Goal: Transaction & Acquisition: Purchase product/service

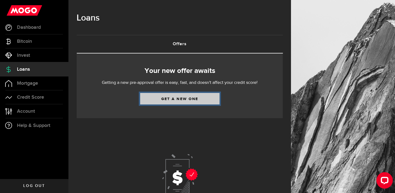
click at [154, 96] on link "Get a new one" at bounding box center [179, 99] width 79 height 12
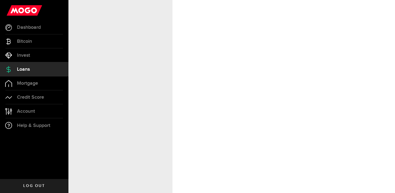
select select "Employed"
select select "1"
select select "0"
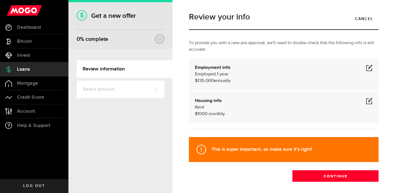
click at [369, 67] on span at bounding box center [369, 67] width 7 height 7
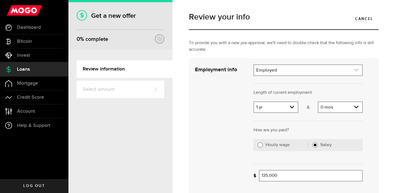
click at [280, 70] on link "expand select" at bounding box center [308, 70] width 108 height 10
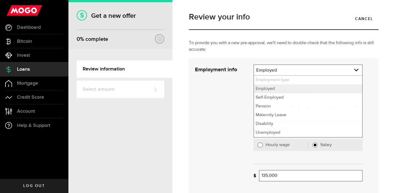
click at [226, 96] on div "Cancel Save" at bounding box center [279, 139] width 184 height 150
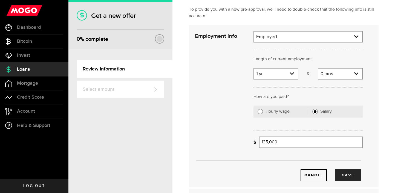
scroll to position [35, 0]
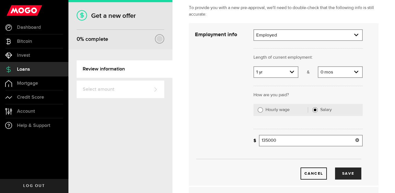
click at [275, 137] on input "135000" at bounding box center [311, 141] width 104 height 12
type input "150,000"
click at [285, 160] on div "Cancel Save" at bounding box center [279, 164] width 184 height 29
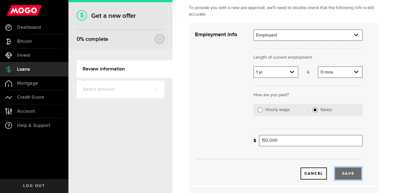
click at [346, 171] on button "Save" at bounding box center [348, 173] width 26 height 12
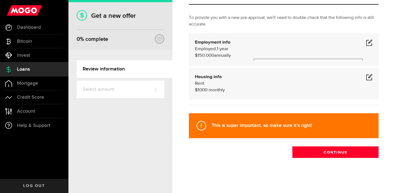
scroll to position [24, 0]
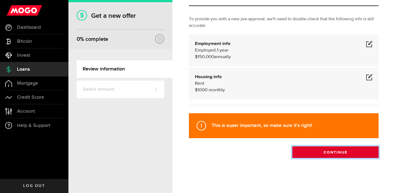
click at [309, 150] on button "Continue" at bounding box center [335, 152] width 86 height 12
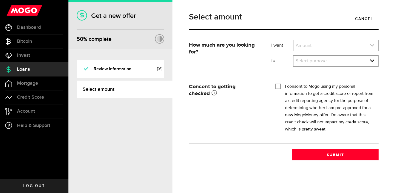
click at [313, 46] on link "expand select" at bounding box center [336, 45] width 85 height 10
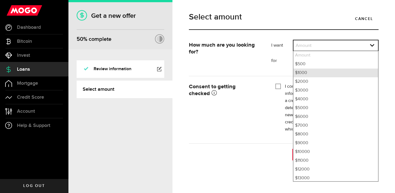
click at [310, 71] on li "$1000" at bounding box center [336, 72] width 85 height 9
select select "1000"
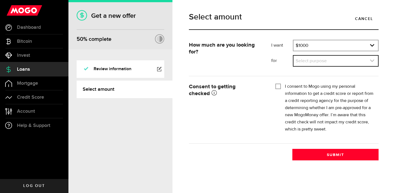
click at [308, 64] on link "expand select" at bounding box center [336, 61] width 85 height 10
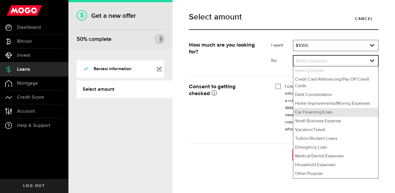
click at [306, 115] on li "Car Financing/Loan" at bounding box center [336, 112] width 85 height 9
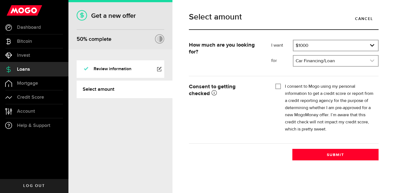
click at [311, 63] on link "expand select" at bounding box center [336, 61] width 85 height 10
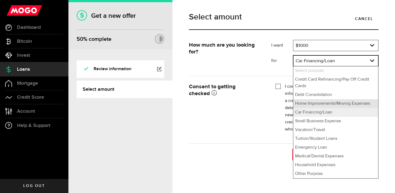
click at [309, 103] on li "Home Improvements/Moving Expenses" at bounding box center [336, 103] width 85 height 9
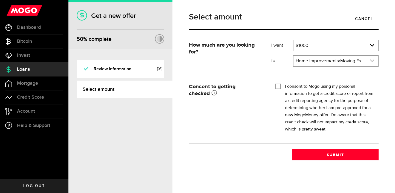
click at [313, 60] on link "expand select" at bounding box center [336, 61] width 85 height 10
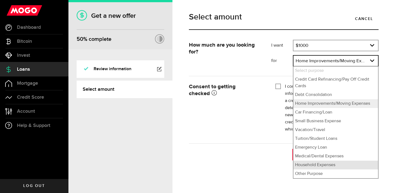
click at [308, 168] on li "Household Expenses" at bounding box center [336, 164] width 85 height 9
select select "Household Expenses"
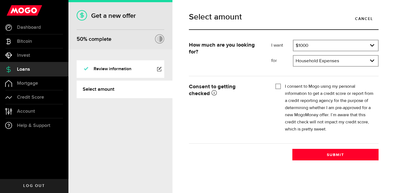
click at [281, 85] on div "I consent to Mogo using my personal information to get a credit score or report…" at bounding box center [324, 108] width 99 height 50
click at [278, 86] on input "I consent to Mogo using my personal information to get a credit score or report…" at bounding box center [277, 85] width 5 height 5
checkbox input "true"
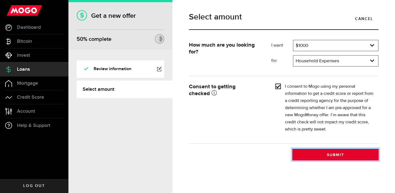
click at [313, 152] on button "Submit" at bounding box center [335, 155] width 86 height 12
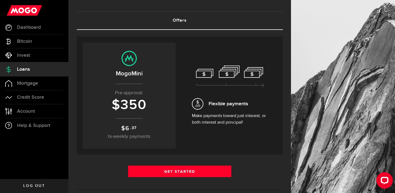
scroll to position [19, 0]
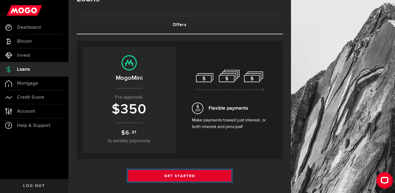
click at [163, 180] on link "Get Started" at bounding box center [179, 176] width 103 height 12
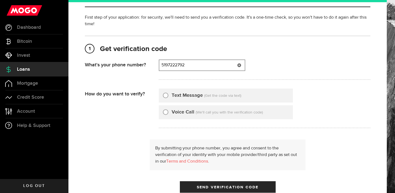
type input "5197222792"
click at [176, 99] on label "Text Message" at bounding box center [187, 95] width 31 height 7
click at [168, 97] on input "Text Message" at bounding box center [165, 94] width 5 height 5
radio input "true"
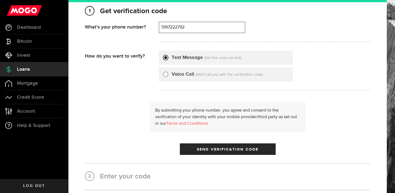
scroll to position [113, 0]
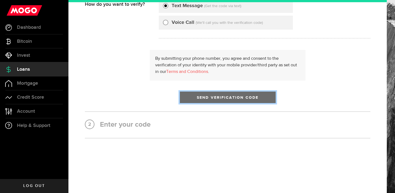
click at [202, 99] on button "Send Verification Code" at bounding box center [228, 97] width 96 height 12
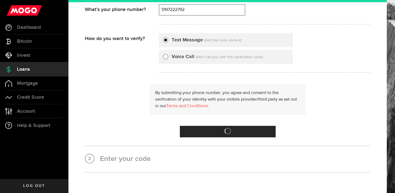
scroll to position [0, 0]
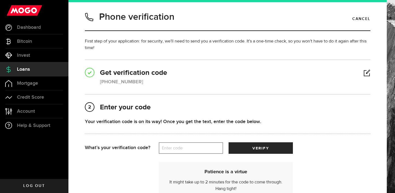
click at [184, 148] on label "Enter code" at bounding box center [191, 147] width 64 height 11
click at [184, 148] on input "Enter code" at bounding box center [191, 148] width 64 height 12
click at [184, 148] on label "Enter code" at bounding box center [191, 147] width 64 height 11
click at [184, 148] on input "Enter code" at bounding box center [191, 148] width 64 height 12
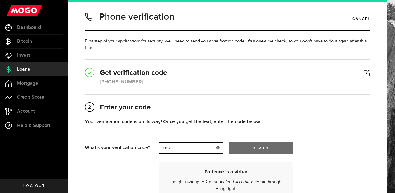
type input "83628"
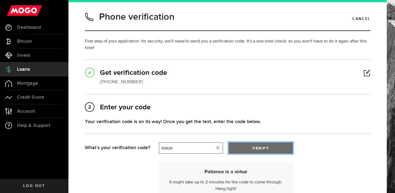
click at [248, 148] on button "verify" at bounding box center [261, 148] width 64 height 12
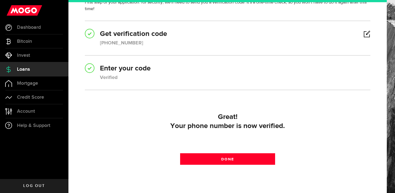
scroll to position [48, 0]
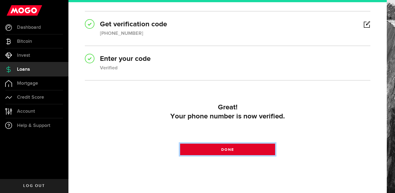
click at [220, 150] on link "Done" at bounding box center [227, 149] width 95 height 12
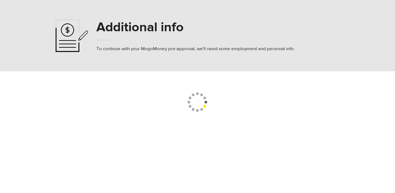
select select
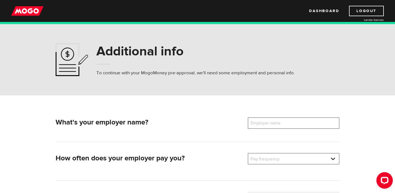
click at [271, 127] on label "Employer name" at bounding box center [270, 123] width 44 height 12
click at [271, 127] on input "Employer name" at bounding box center [294, 123] width 92 height 12
type input "evenup"
click at [300, 163] on link at bounding box center [293, 158] width 91 height 10
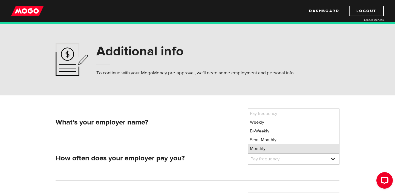
click at [284, 146] on li "Monthly" at bounding box center [293, 148] width 91 height 9
select select "4"
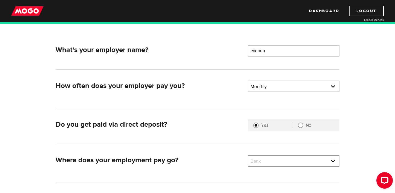
scroll to position [90, 0]
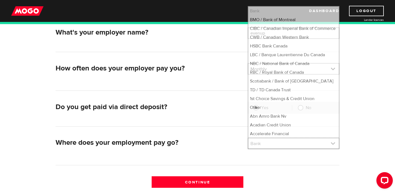
click at [258, 145] on link at bounding box center [293, 143] width 91 height 10
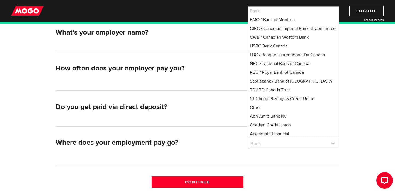
click at [258, 145] on link at bounding box center [293, 143] width 91 height 10
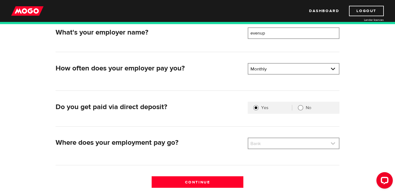
click at [257, 144] on link at bounding box center [293, 143] width 91 height 10
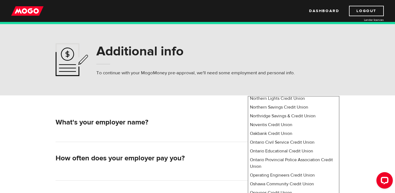
scroll to position [42, 0]
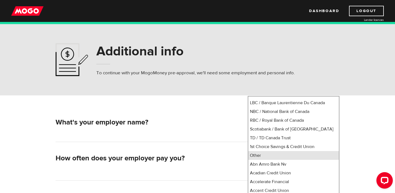
click at [259, 160] on li "Other" at bounding box center [293, 155] width 91 height 9
select select "0"
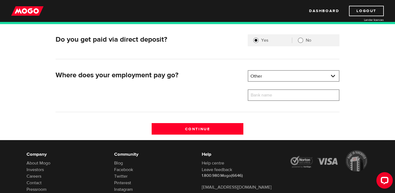
scroll to position [160, 0]
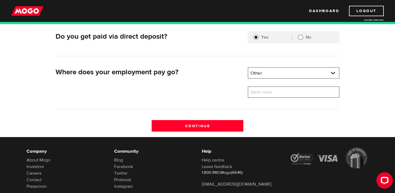
click at [265, 90] on label "Bank name" at bounding box center [266, 92] width 36 height 12
click at [265, 90] on input "Bank name" at bounding box center [294, 92] width 92 height 12
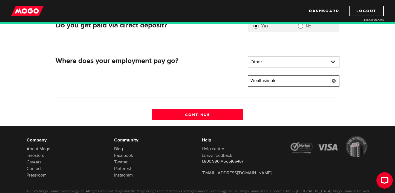
scroll to position [193, 0]
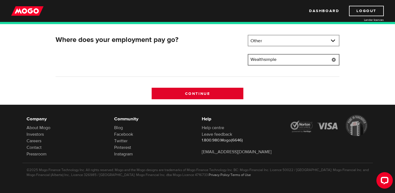
type input "Wealthsimple"
click at [212, 92] on input "Continue" at bounding box center [198, 94] width 92 height 12
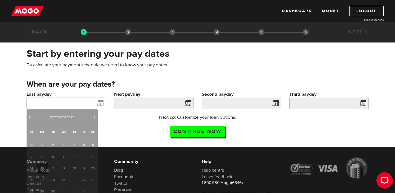
click at [74, 102] on input "Last payday" at bounding box center [66, 103] width 79 height 12
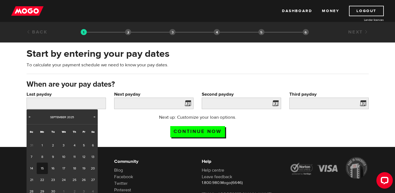
click at [43, 169] on link "15" at bounding box center [42, 168] width 11 height 12
type input "2025/09/15"
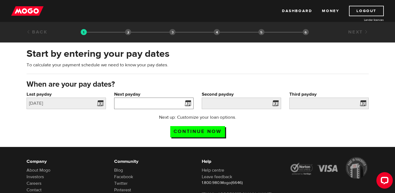
click at [137, 105] on input "Next payday" at bounding box center [153, 103] width 79 height 12
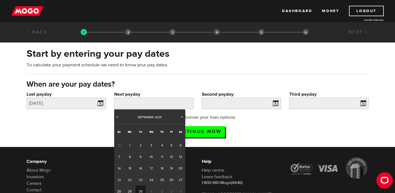
click at [139, 190] on link "30" at bounding box center [141, 191] width 10 height 12
type input "2025/09/30"
type input "2025/10/30"
type input "2025/11/29"
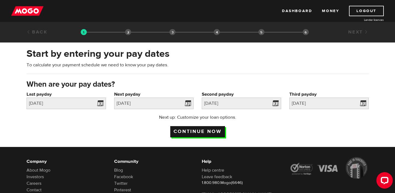
click at [206, 129] on input "Continue now" at bounding box center [197, 131] width 55 height 11
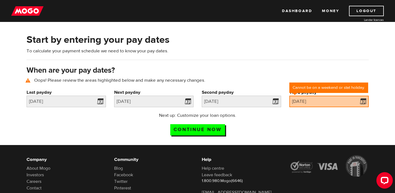
scroll to position [25, 0]
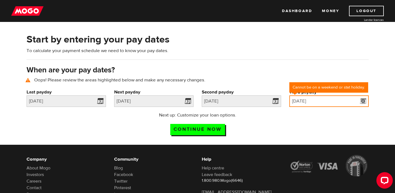
click at [318, 99] on input "[DATE]" at bounding box center [328, 101] width 79 height 12
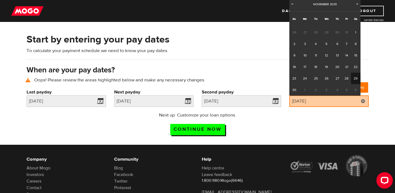
click at [294, 4] on span "Prev" at bounding box center [292, 4] width 4 height 4
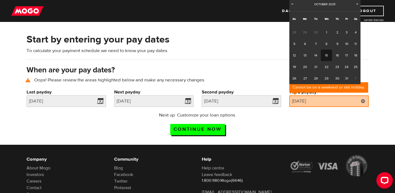
click at [326, 54] on link "15" at bounding box center [326, 56] width 11 height 12
type input "2025/10/15"
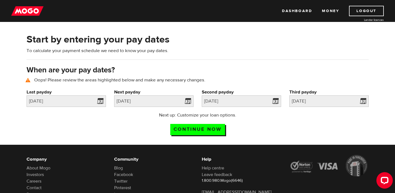
click at [211, 136] on div "Next up: Customize your loan options. Continue now" at bounding box center [197, 125] width 109 height 27
click at [211, 130] on input "Continue now" at bounding box center [197, 129] width 55 height 11
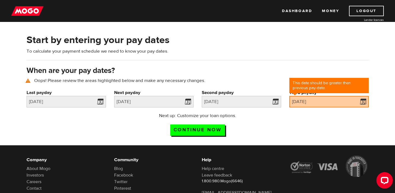
scroll to position [25, 0]
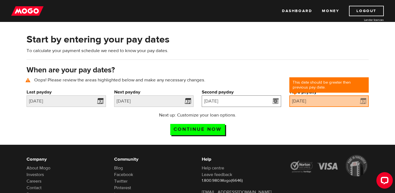
click at [249, 104] on input "2025/10/30" at bounding box center [241, 101] width 79 height 12
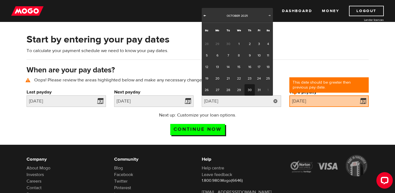
click at [207, 18] on link "Prev" at bounding box center [204, 15] width 5 height 5
click at [229, 90] on link "30" at bounding box center [228, 90] width 10 height 12
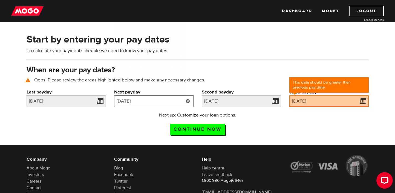
click at [162, 102] on input "2025/09/30" at bounding box center [153, 101] width 79 height 12
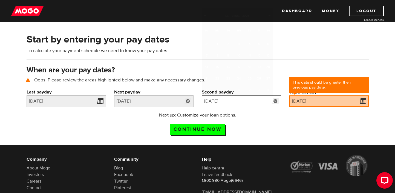
click at [220, 101] on input "2025/09/30" at bounding box center [241, 101] width 79 height 12
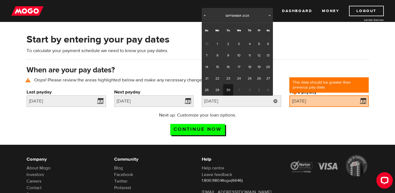
click at [262, 14] on div "September 2025" at bounding box center [238, 15] width 58 height 5
click at [271, 16] on span "Next" at bounding box center [270, 15] width 4 height 4
click at [239, 63] on link "15" at bounding box center [238, 67] width 11 height 12
type input "2025/10/15"
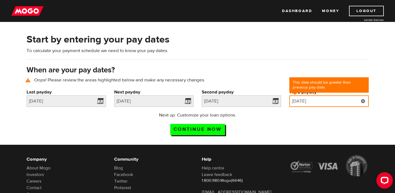
click at [306, 99] on input "2025/10/15" at bounding box center [328, 101] width 79 height 12
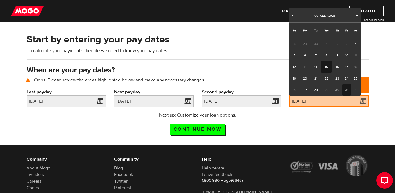
click at [344, 90] on link "31" at bounding box center [347, 90] width 8 height 12
type input "2025/10/31"
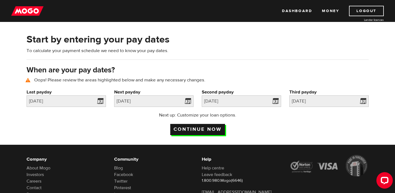
click at [211, 130] on input "Continue now" at bounding box center [197, 129] width 55 height 11
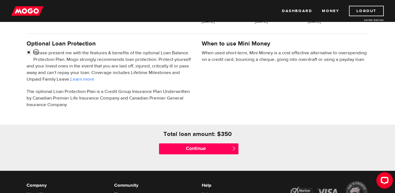
scroll to position [214, 0]
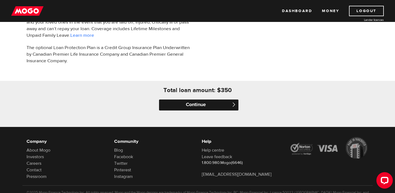
click at [184, 104] on input "Continue" at bounding box center [198, 104] width 79 height 11
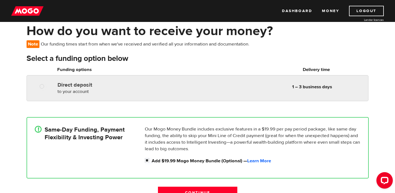
scroll to position [28, 0]
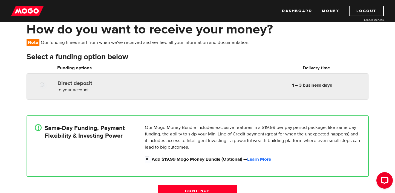
radio input "true"
click at [167, 94] on div "Direct deposit to your account Delivery in 1 – 3 business days 1 – 3 business d…" at bounding box center [198, 86] width 342 height 26
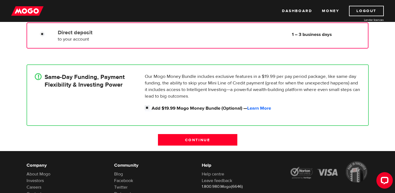
scroll to position [79, 0]
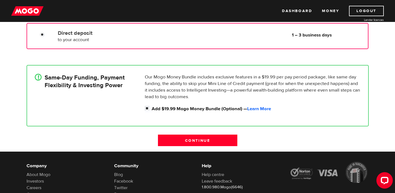
click at [160, 80] on p "Our Mogo Money Bundle includes exclusive features in a $19.99 per pay period pa…" at bounding box center [253, 87] width 216 height 26
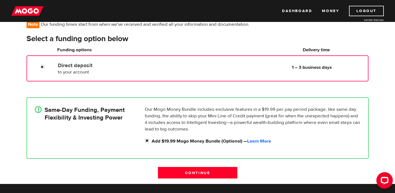
scroll to position [47, 0]
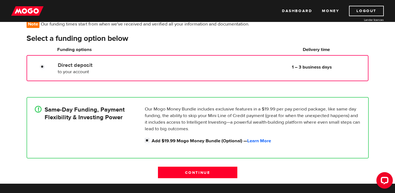
click at [81, 68] on div "Direct deposit to your account Delivery in 1 – 3 business days" at bounding box center [121, 67] width 130 height 15
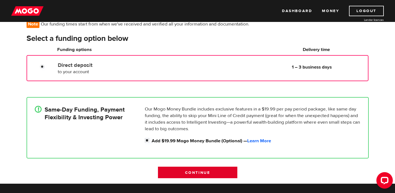
click at [184, 174] on input "Continue" at bounding box center [197, 172] width 79 height 12
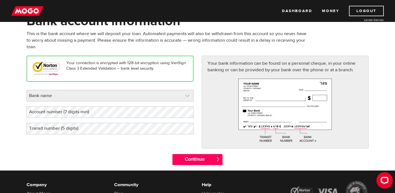
scroll to position [37, 0]
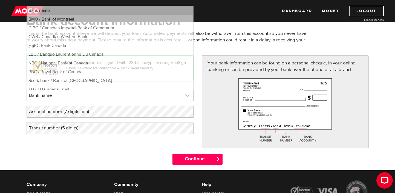
click at [96, 95] on link at bounding box center [110, 95] width 166 height 11
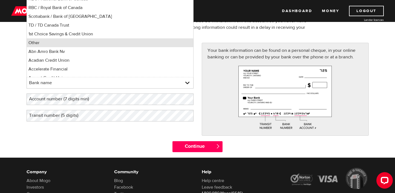
scroll to position [52, 0]
click at [83, 42] on li "Other" at bounding box center [110, 42] width 166 height 9
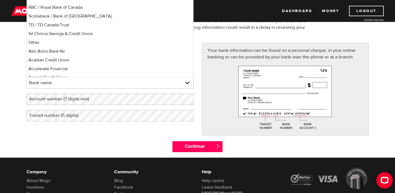
select select "0"
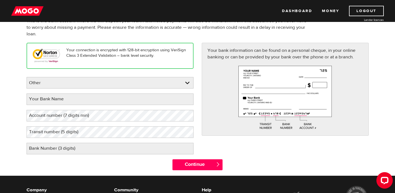
click at [65, 102] on label "Your Bank Name" at bounding box center [51, 98] width 48 height 11
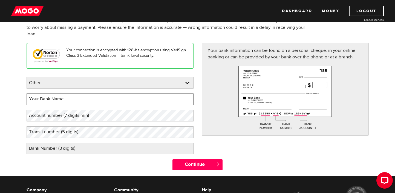
click at [65, 102] on input "Your Bank Name" at bounding box center [110, 99] width 167 height 12
type input "Wealthsimple"
click at [56, 99] on input "Wealthsimple" at bounding box center [110, 99] width 167 height 12
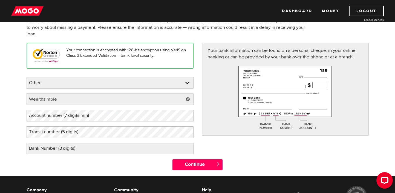
click at [51, 118] on label "Account number (7 digits min)" at bounding box center [64, 115] width 74 height 11
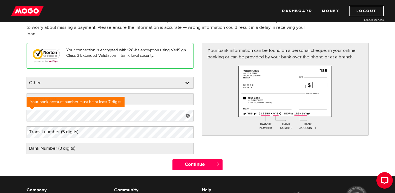
click at [77, 135] on label "Transit number (5 digits)" at bounding box center [58, 131] width 63 height 11
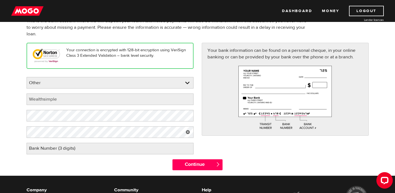
click at [75, 150] on label "Bank Number (3 digits)" at bounding box center [57, 148] width 60 height 11
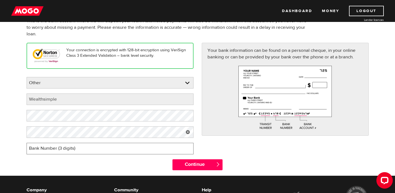
click at [75, 150] on input "Bank Number (3 digits)" at bounding box center [110, 149] width 167 height 12
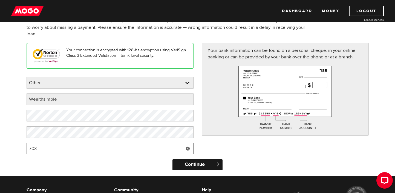
type input "703"
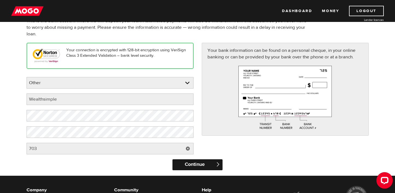
click at [191, 164] on input "Continue" at bounding box center [198, 164] width 50 height 11
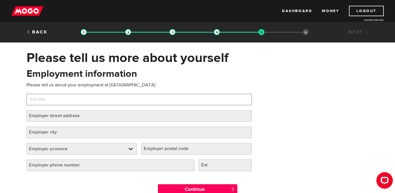
click at [96, 101] on input "Job title" at bounding box center [139, 100] width 225 height 12
type input "j"
type input "recruiter"
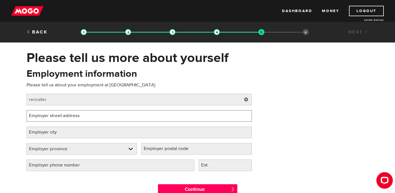
click at [98, 113] on input "Employer street address" at bounding box center [139, 116] width 225 height 12
type input "9 woodbirdge"
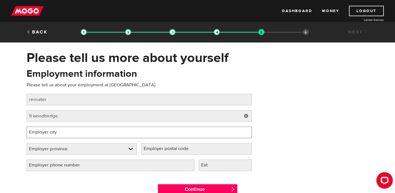
click at [85, 127] on input "Employer city" at bounding box center [139, 133] width 225 height 12
type input "[GEOGRAPHIC_DATA]"
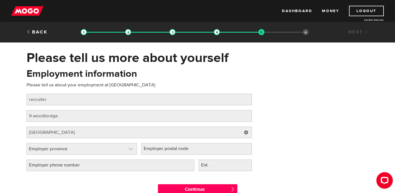
click at [83, 153] on link at bounding box center [82, 148] width 110 height 11
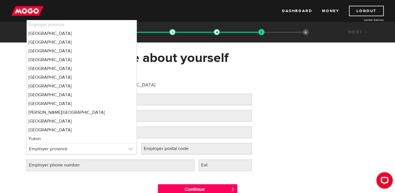
select select "ON"
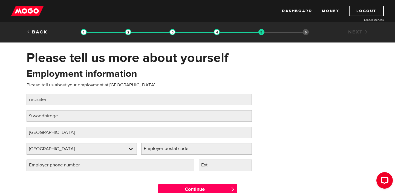
click at [153, 150] on label "Employer postal code" at bounding box center [170, 148] width 59 height 11
click at [153, 150] on input "Employer postal code" at bounding box center [196, 149] width 111 height 12
type input "l4h2k8"
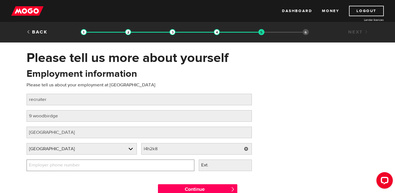
click at [159, 167] on input "Employer phone number" at bounding box center [111, 165] width 168 height 12
type input "[PHONE_NUMBER]"
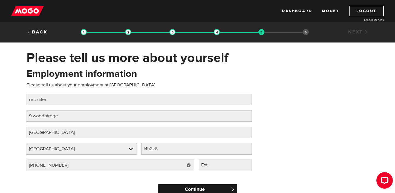
click at [212, 187] on input "Continue" at bounding box center [197, 189] width 79 height 11
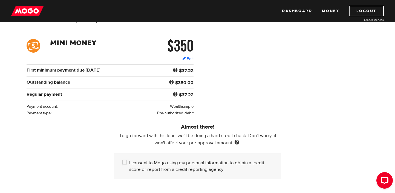
scroll to position [70, 0]
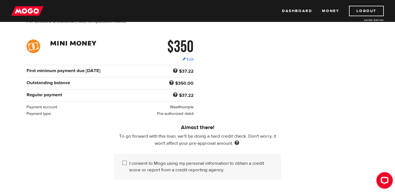
click at [125, 165] on input "I consent to Mogo using my personal information to obtain a credit score or rep…" at bounding box center [125, 163] width 7 height 7
checkbox input "true"
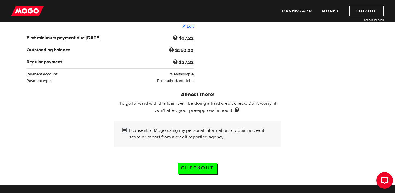
scroll to position [105, 0]
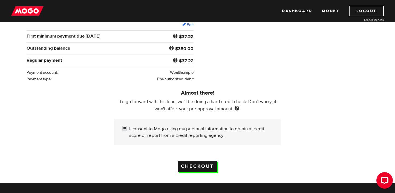
click at [193, 166] on input "Checkout" at bounding box center [197, 166] width 39 height 11
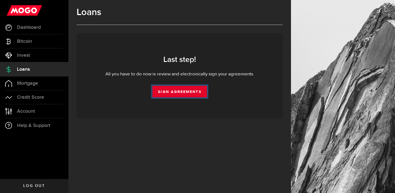
click at [179, 88] on link "Sign Agreements" at bounding box center [180, 92] width 54 height 12
